Goal: Transaction & Acquisition: Purchase product/service

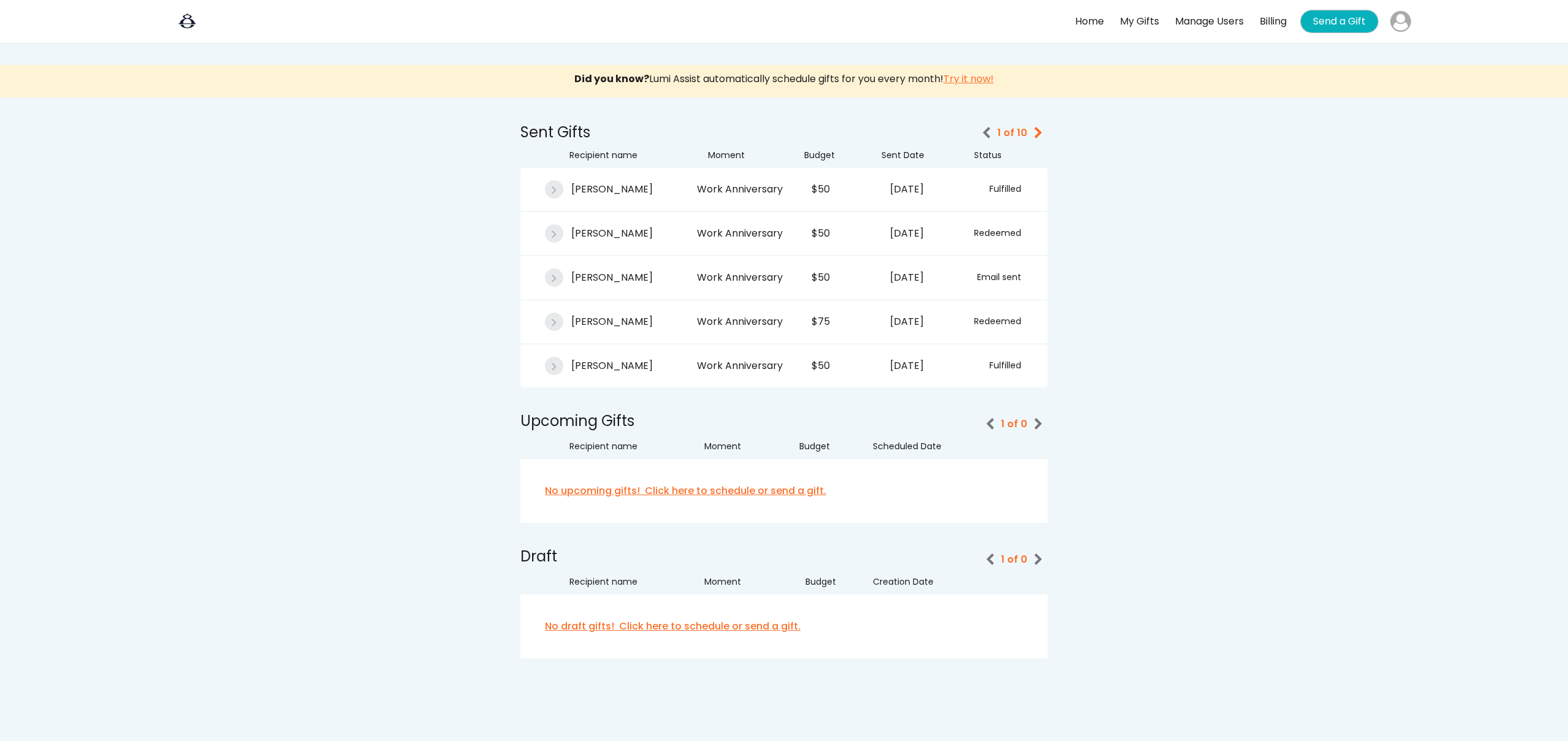
click at [1313, 19] on button "Send a Gift" at bounding box center [1339, 22] width 77 height 22
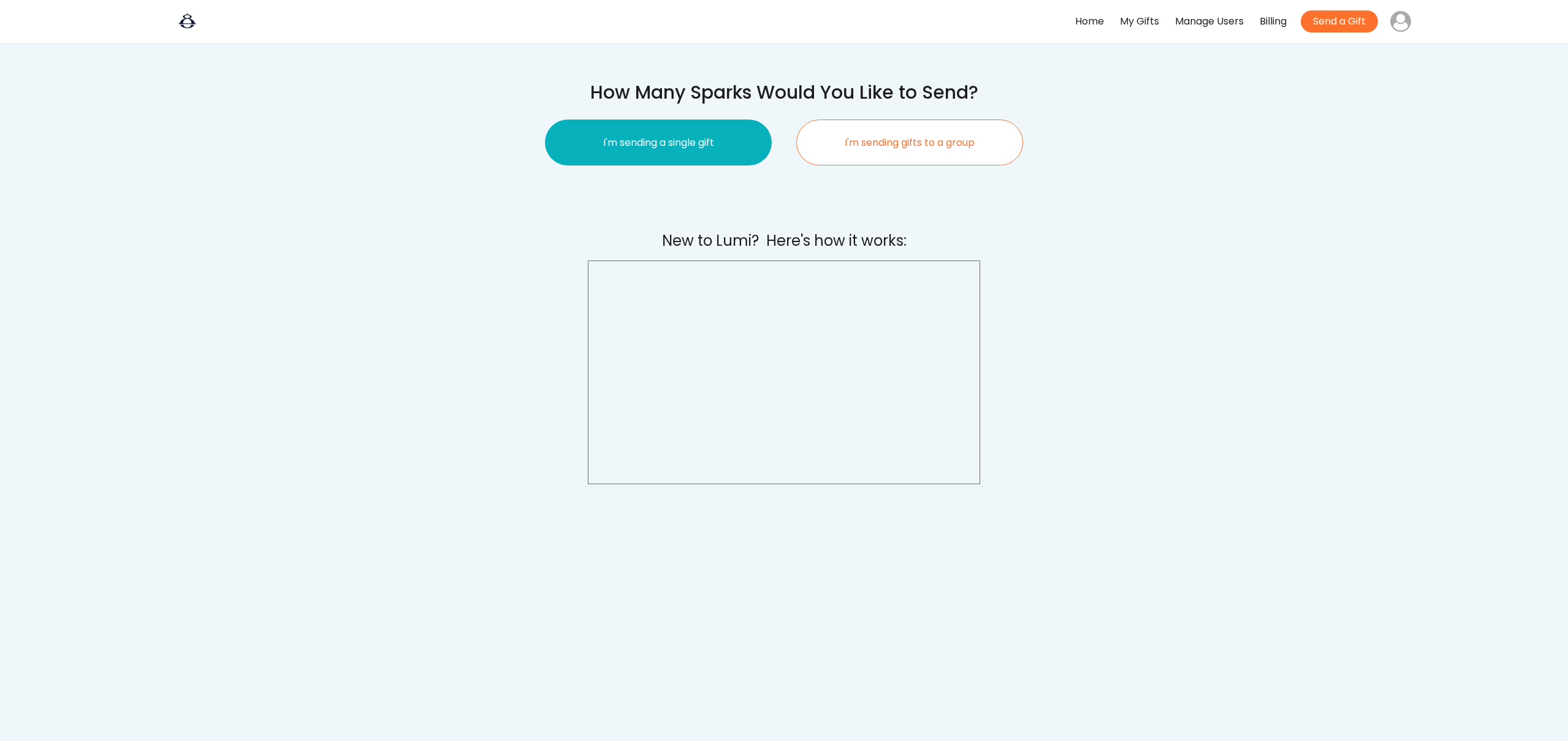
click at [648, 150] on button "I'm sending a single gift" at bounding box center [659, 143] width 227 height 46
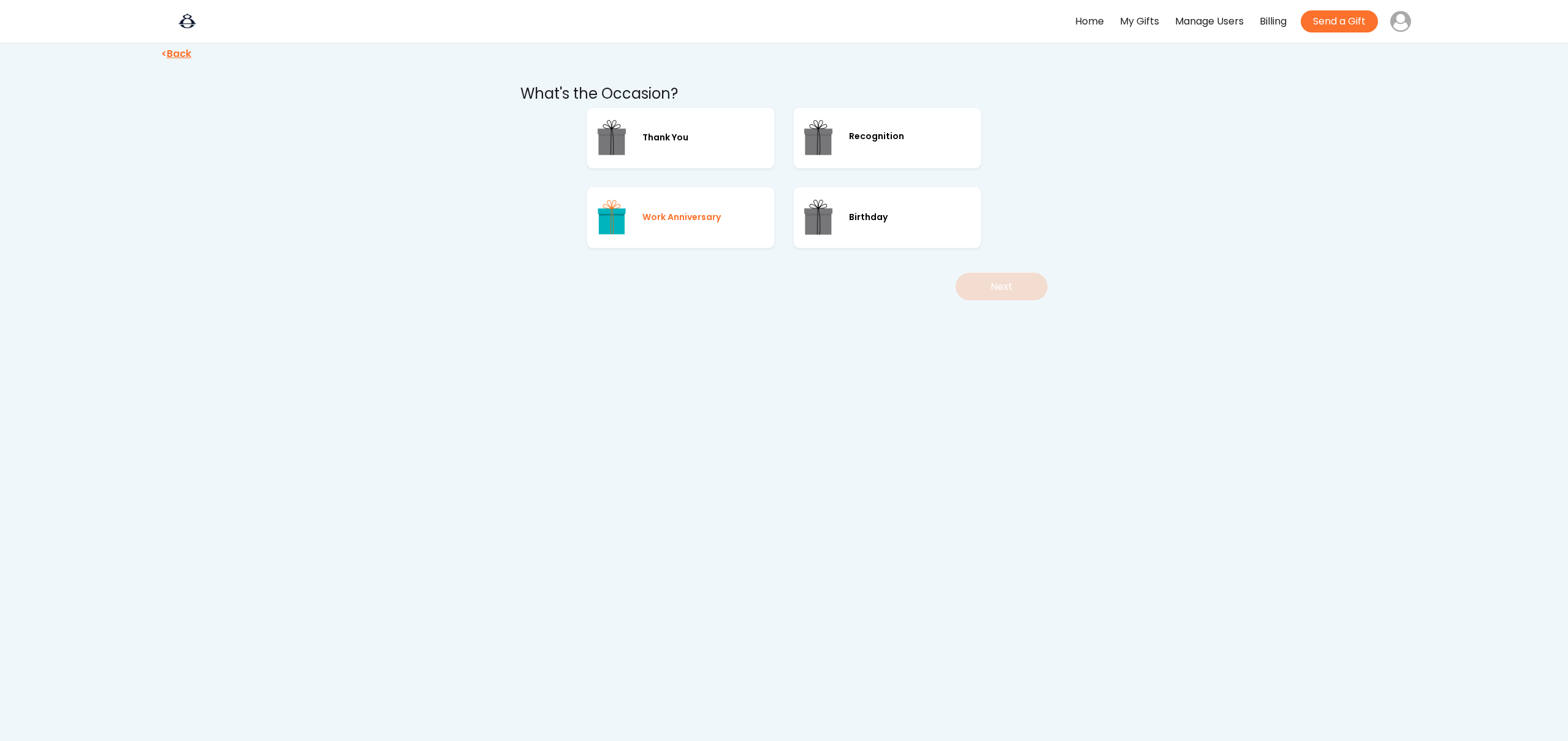
click at [674, 226] on div "Work Anniversary" at bounding box center [680, 217] width 188 height 61
click at [1021, 282] on button "Next" at bounding box center [1001, 287] width 92 height 28
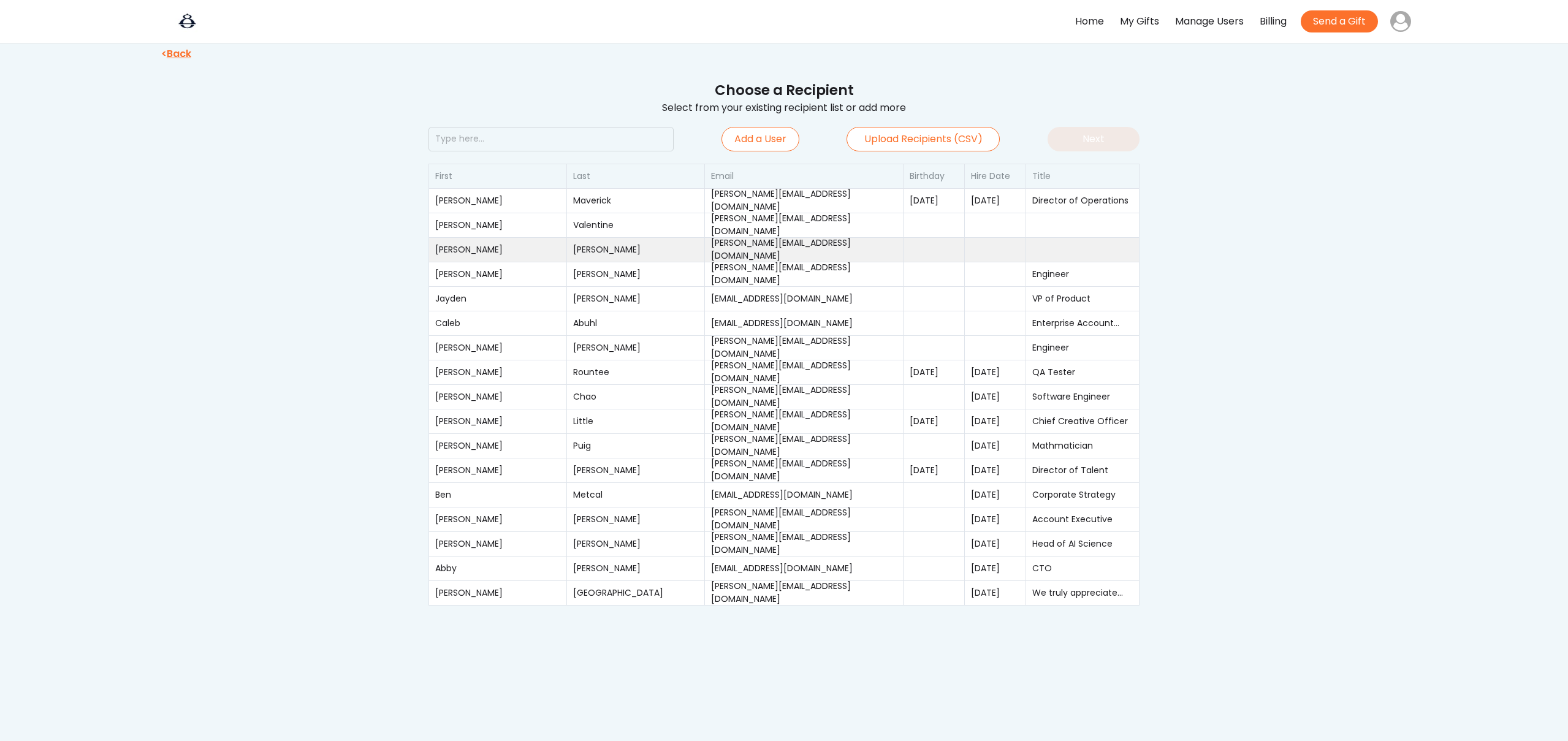
click at [789, 254] on div "lloyd+1@twothink.co" at bounding box center [804, 249] width 187 height 26
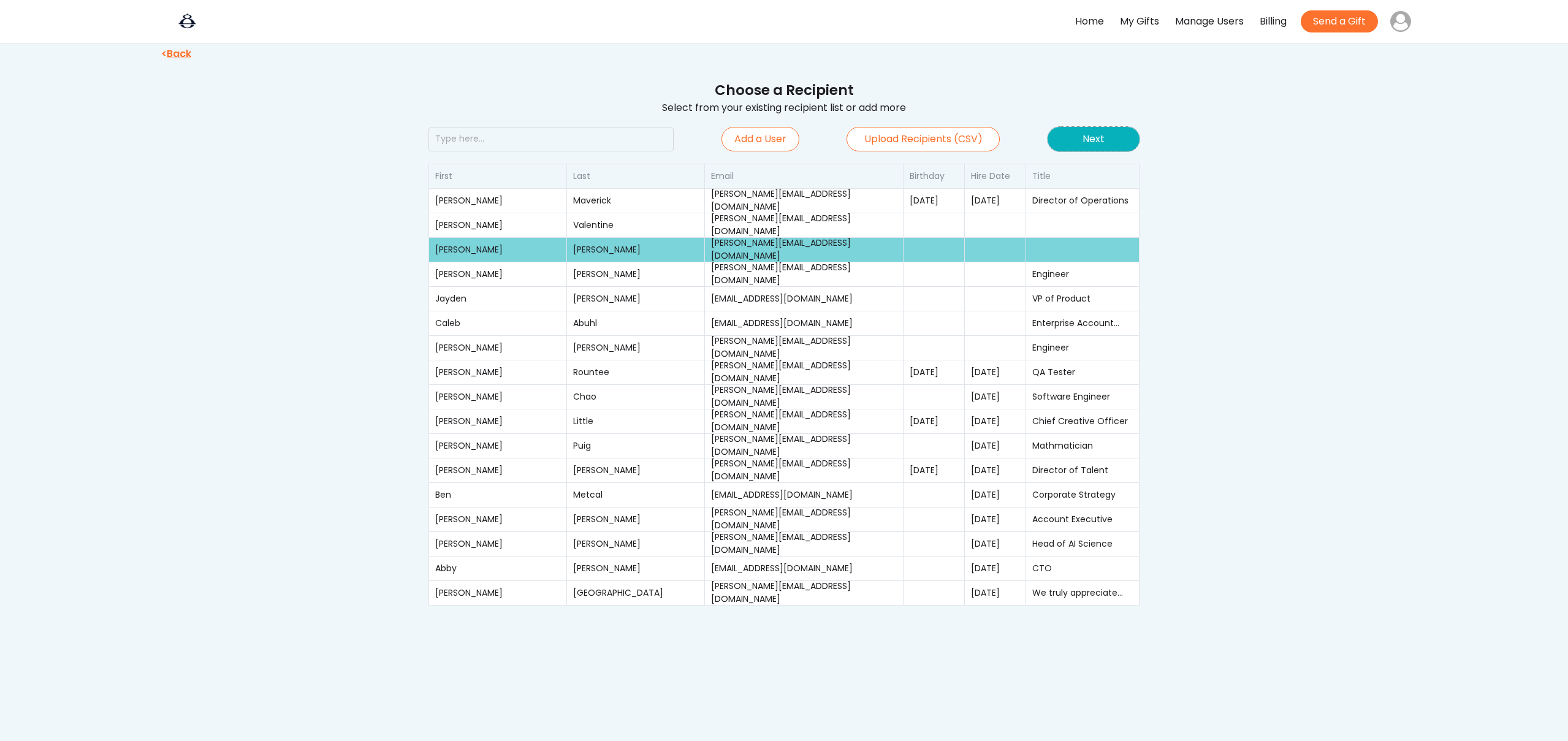
click at [1057, 139] on button "Next" at bounding box center [1093, 139] width 92 height 24
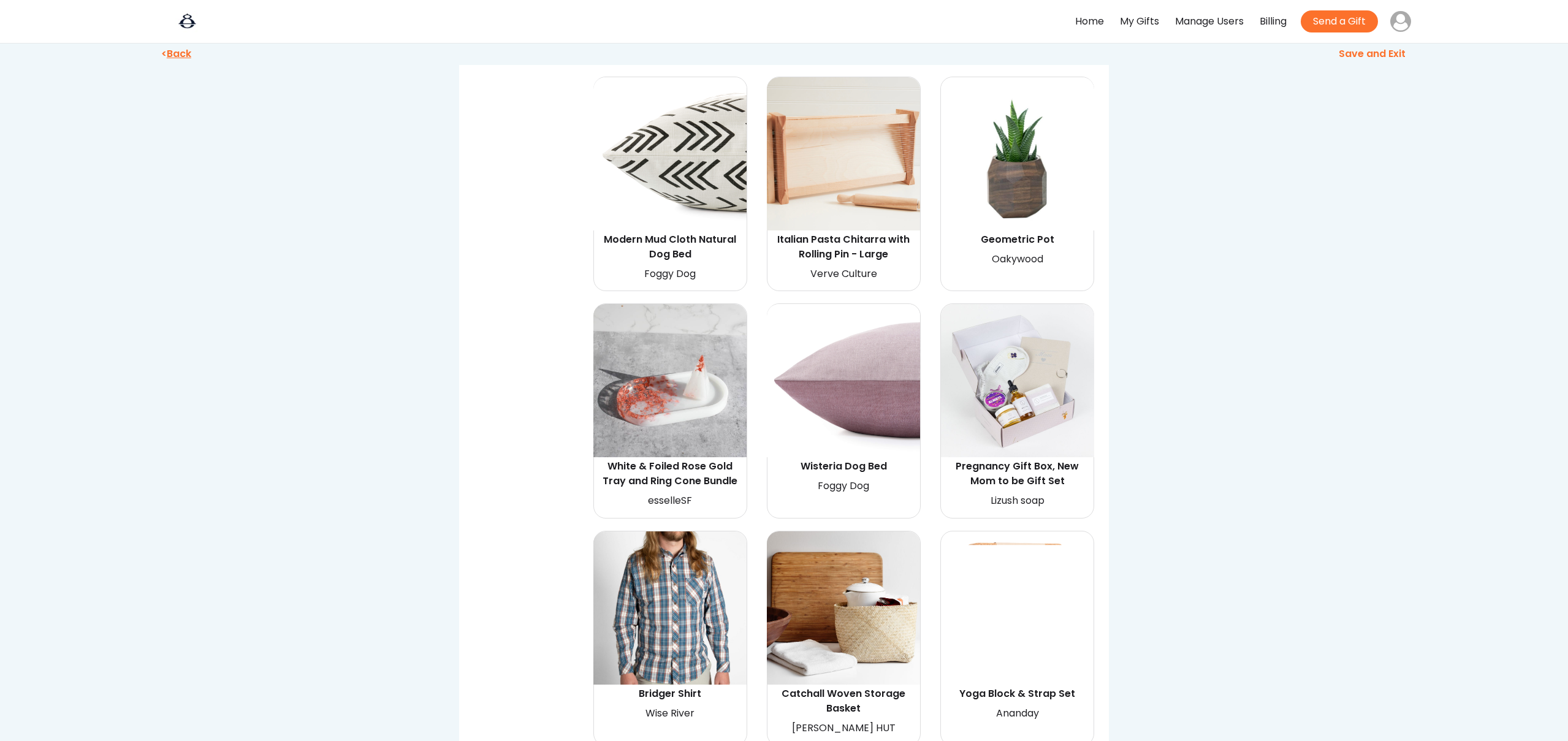
scroll to position [7886, 0]
